Goal: Transaction & Acquisition: Purchase product/service

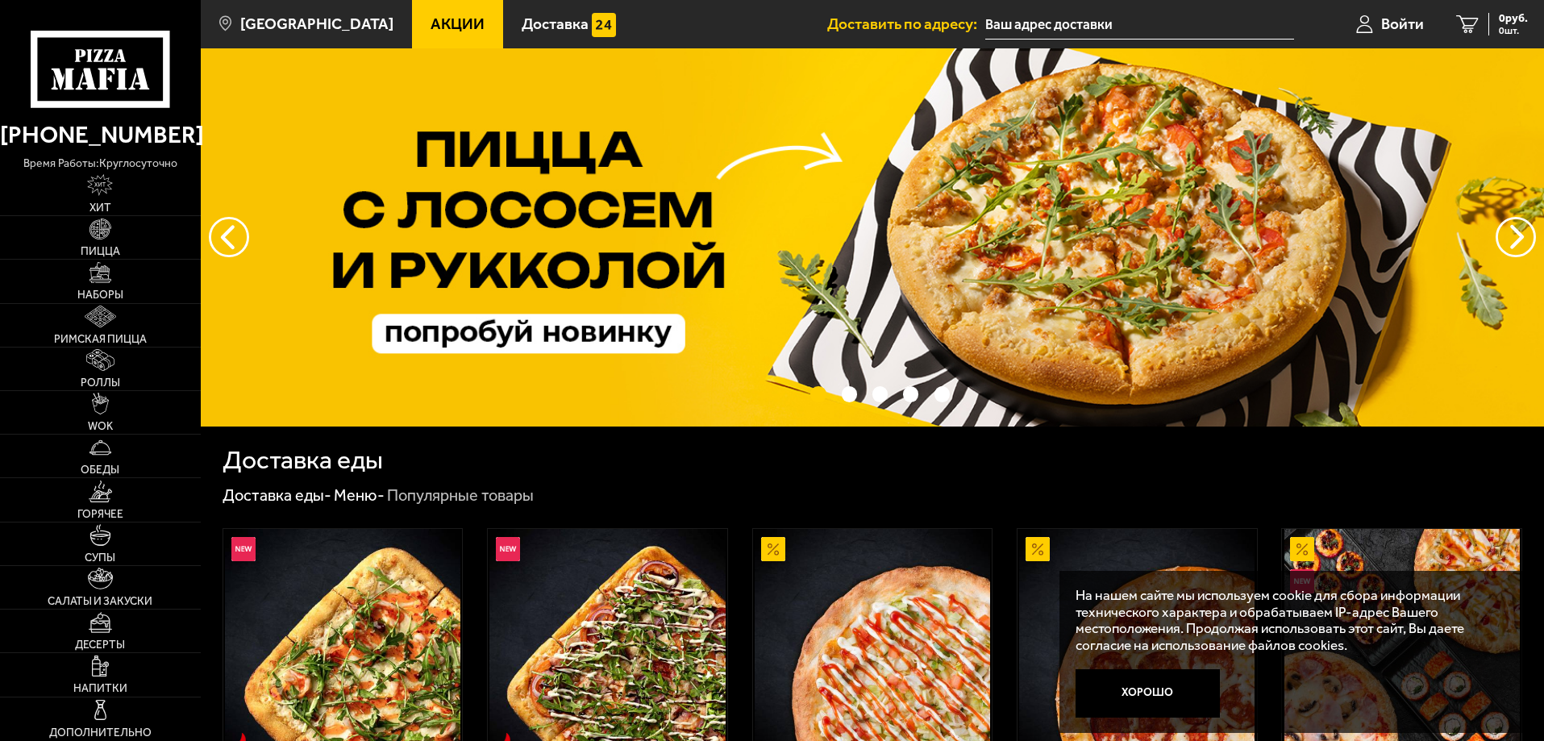
scroll to position [403, 0]
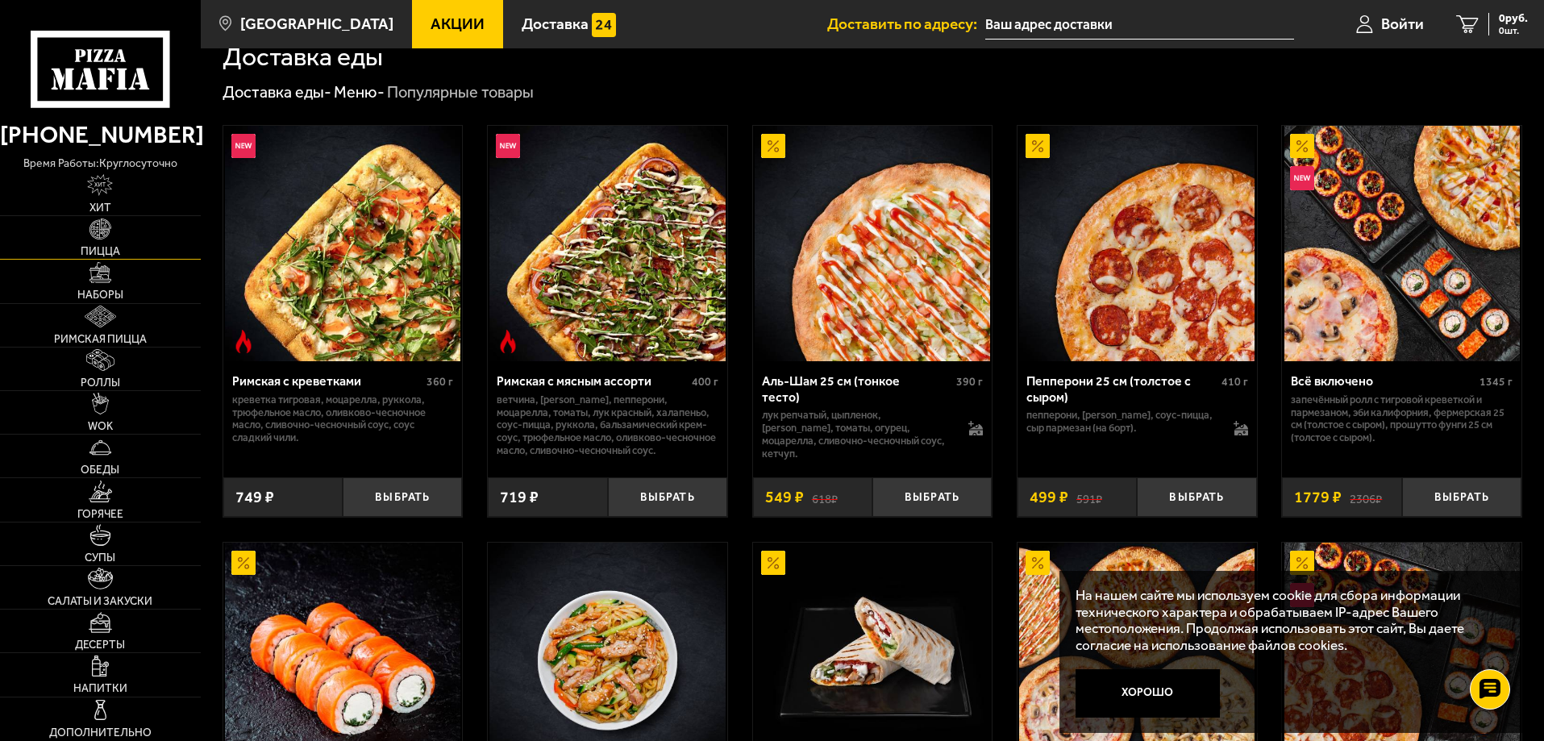
click at [94, 230] on img at bounding box center [100, 229] width 22 height 22
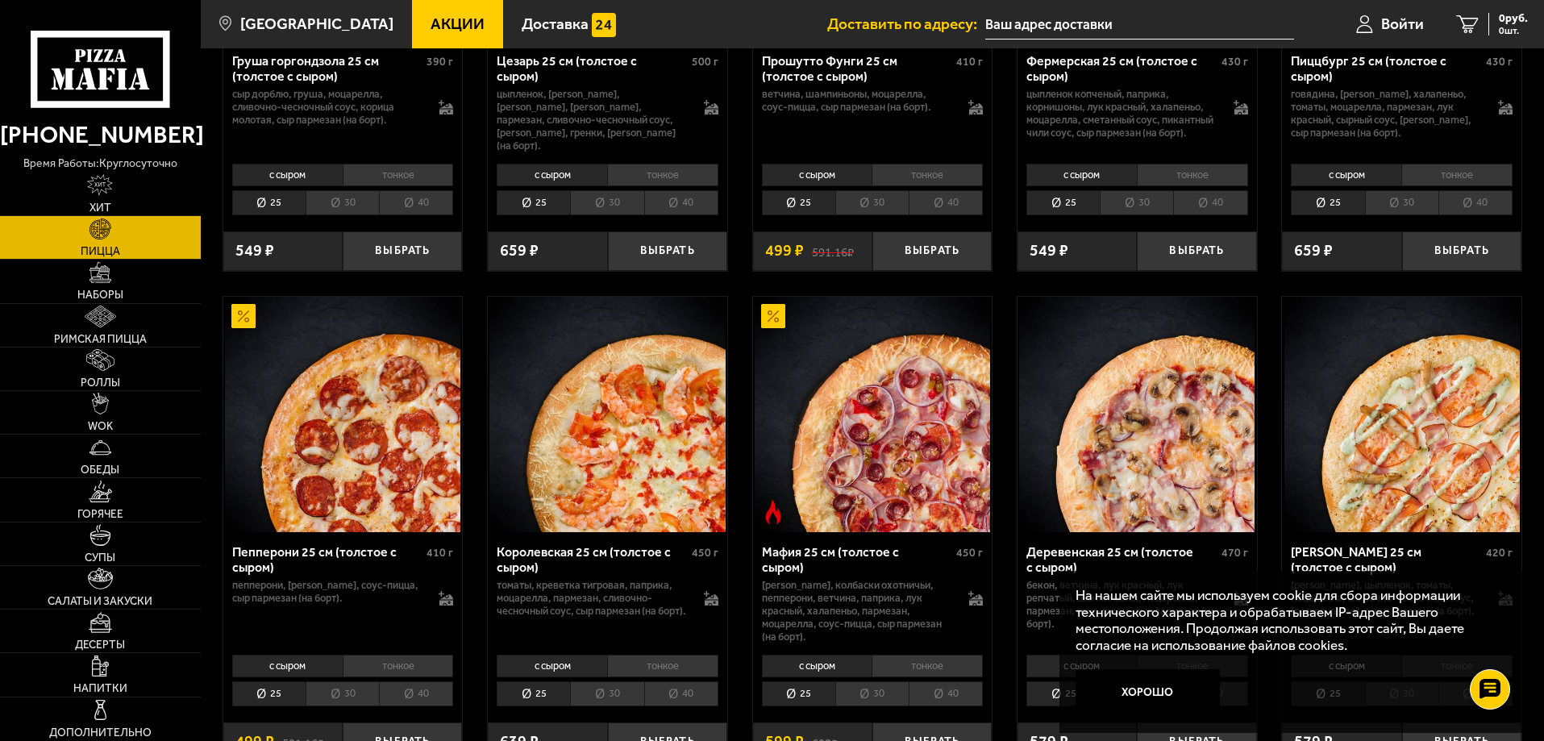
scroll to position [2016, 0]
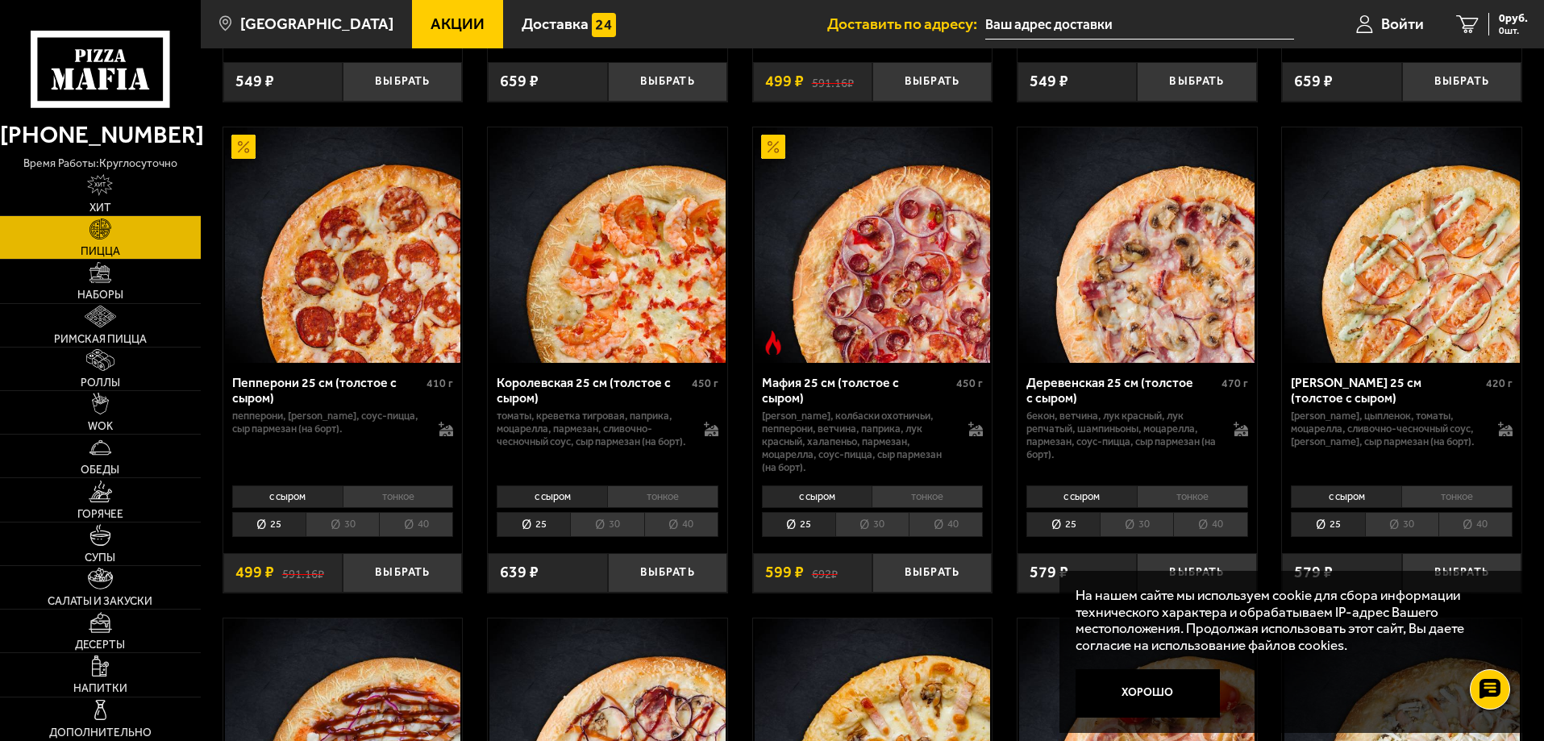
click at [676, 526] on li "40" at bounding box center [681, 524] width 74 height 25
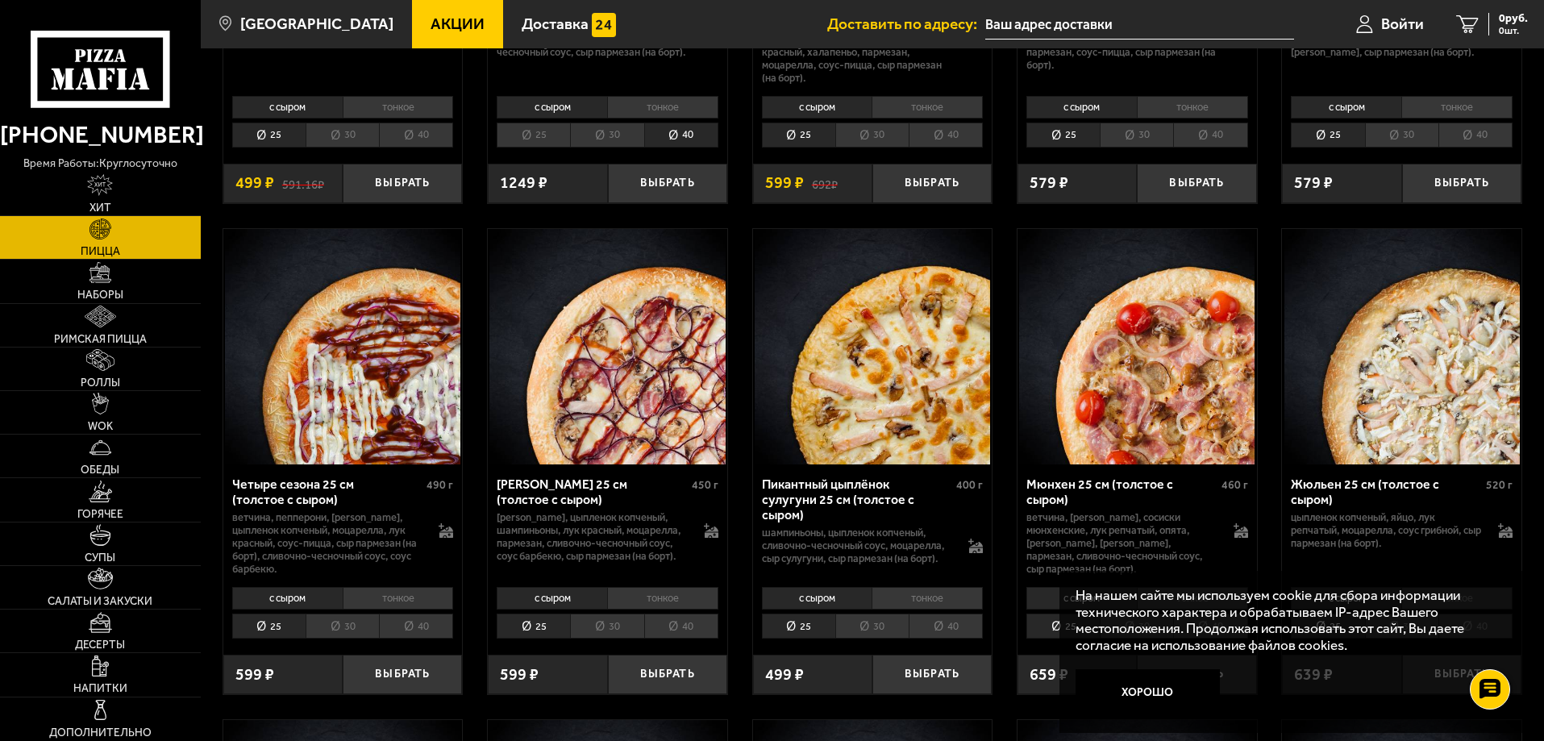
scroll to position [2419, 0]
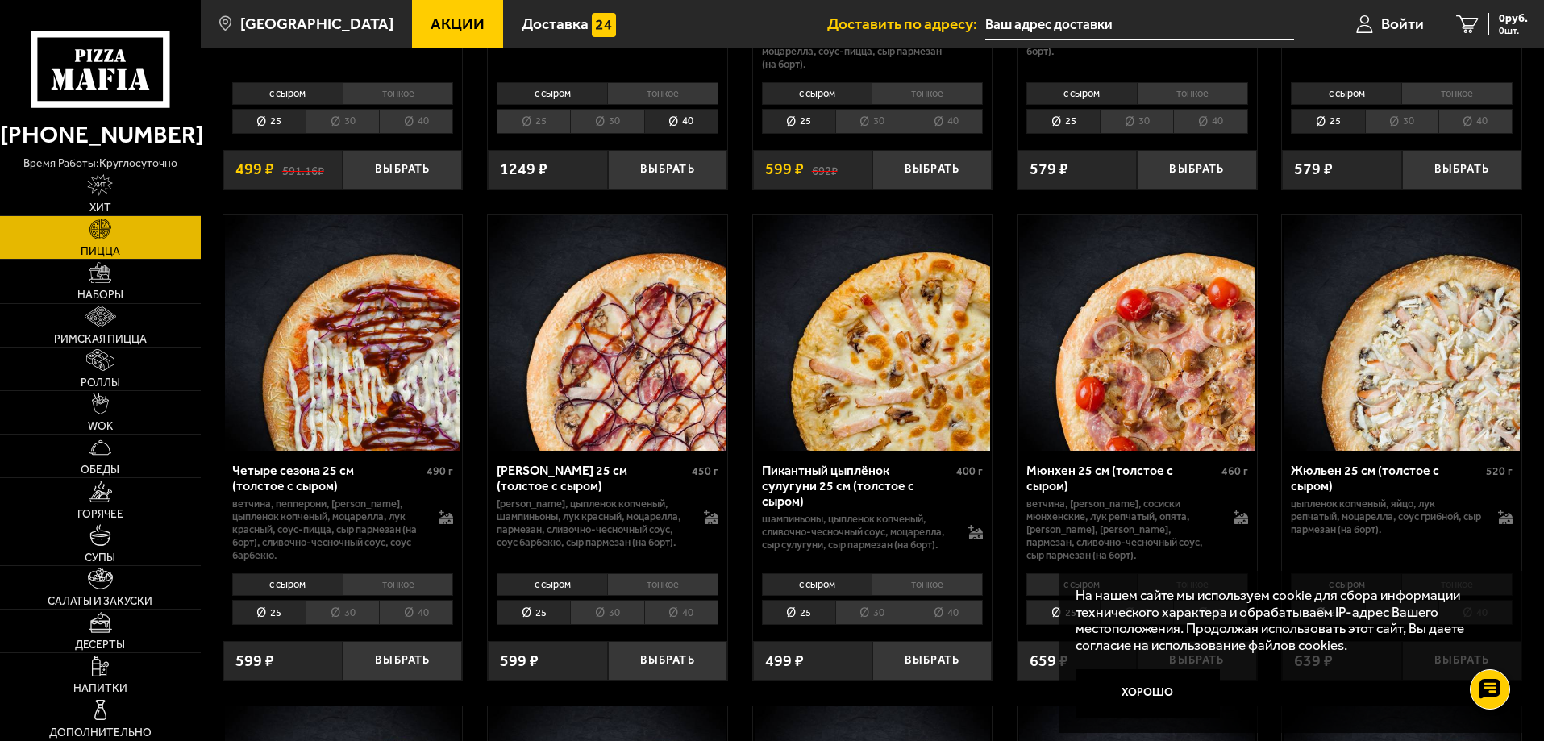
click at [944, 618] on li "40" at bounding box center [946, 612] width 74 height 25
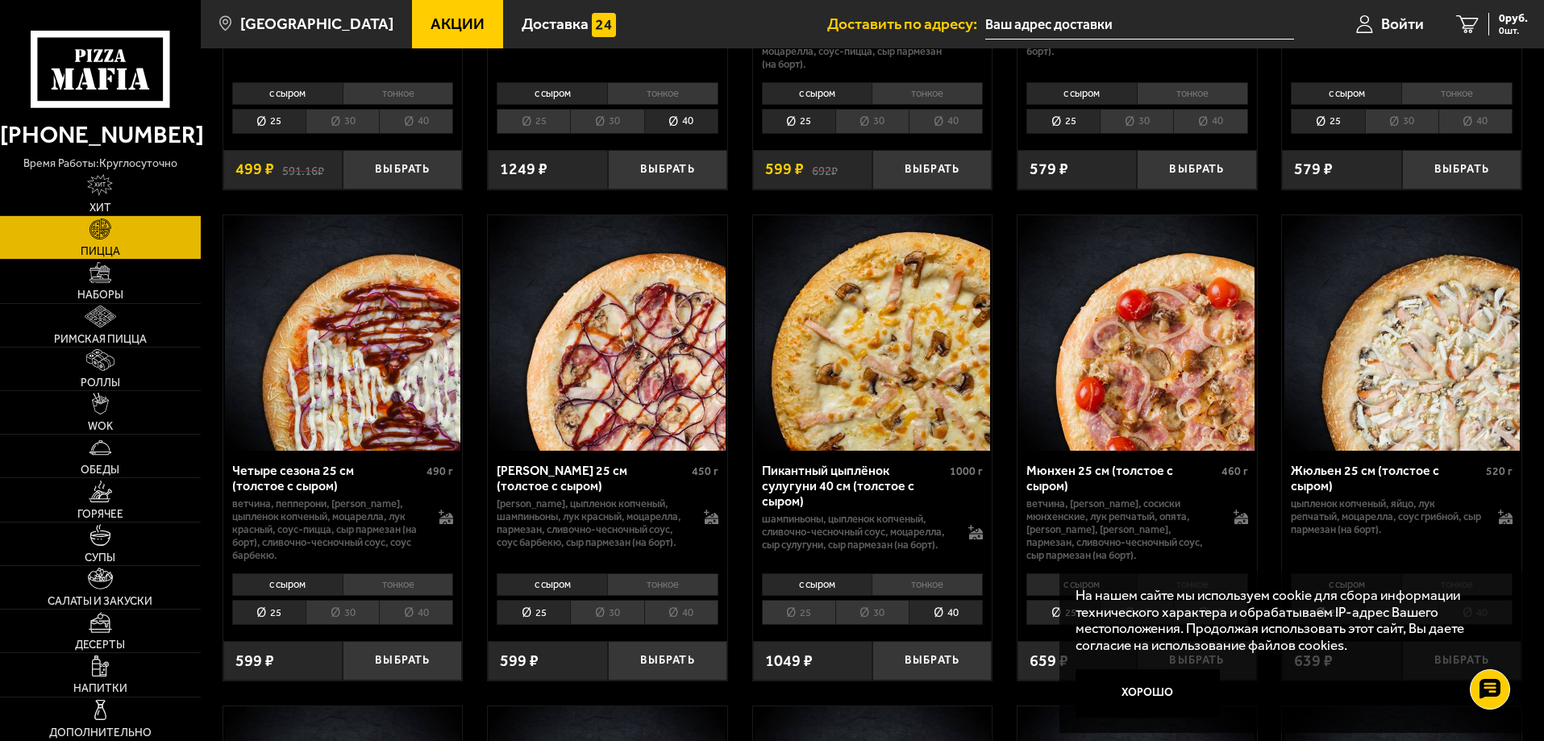
click at [946, 589] on li "тонкое" at bounding box center [927, 584] width 111 height 23
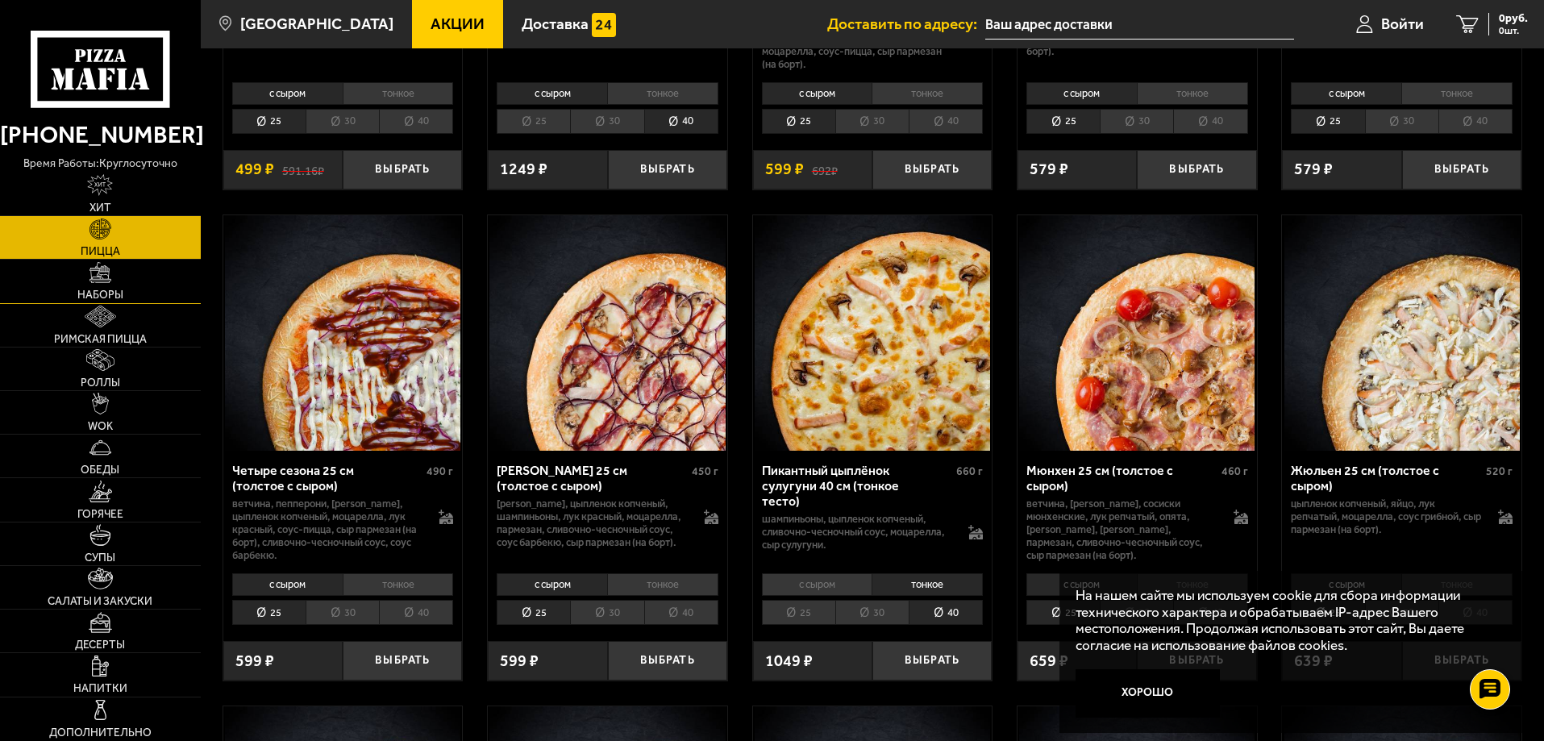
click at [103, 286] on link "Наборы" at bounding box center [100, 281] width 201 height 43
